Goal: Task Accomplishment & Management: Manage account settings

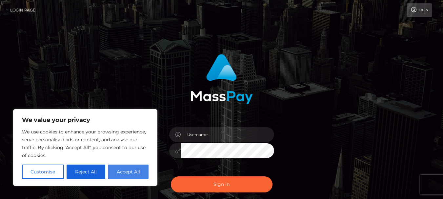
click at [137, 165] on button "Accept All" at bounding box center [128, 172] width 41 height 14
checkbox input "true"
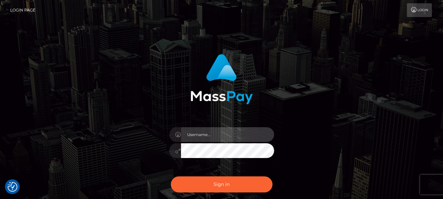
click at [208, 141] on input "text" at bounding box center [227, 134] width 93 height 15
type input "pilar5cardozo@gmail.com"
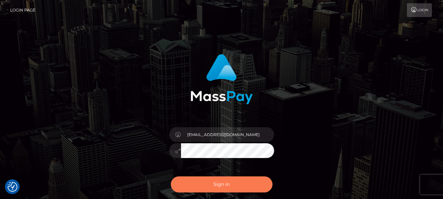
click at [193, 183] on button "Sign in" at bounding box center [222, 185] width 102 height 16
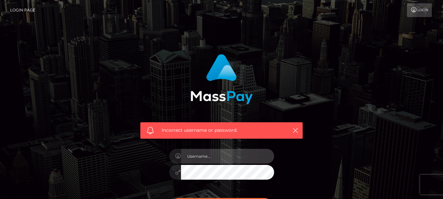
click at [200, 159] on input "text" at bounding box center [227, 156] width 93 height 15
